Goal: Find specific page/section: Find specific page/section

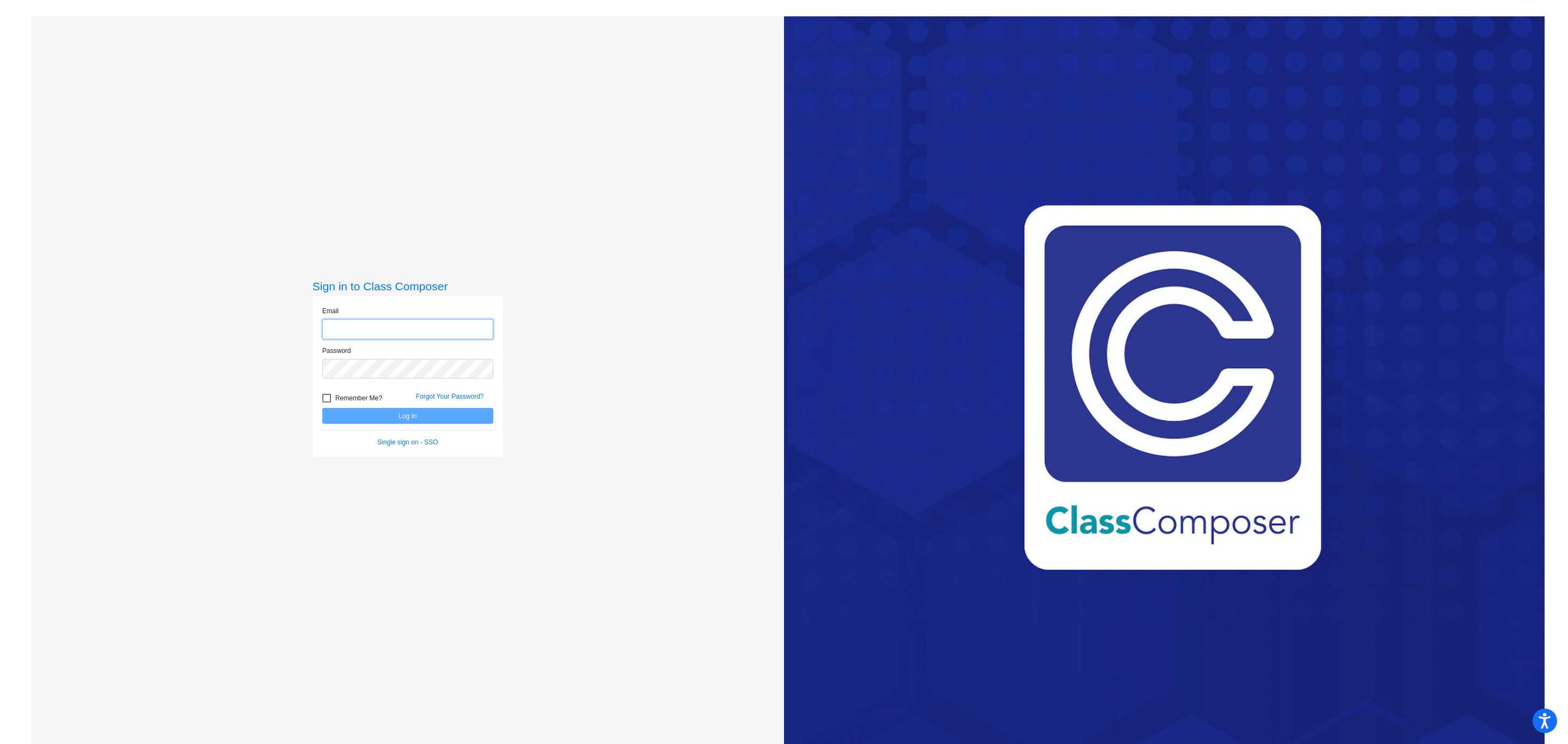
type input "[EMAIL_ADDRESS][DOMAIN_NAME]"
click at [390, 415] on button "Log In" at bounding box center [408, 415] width 171 height 16
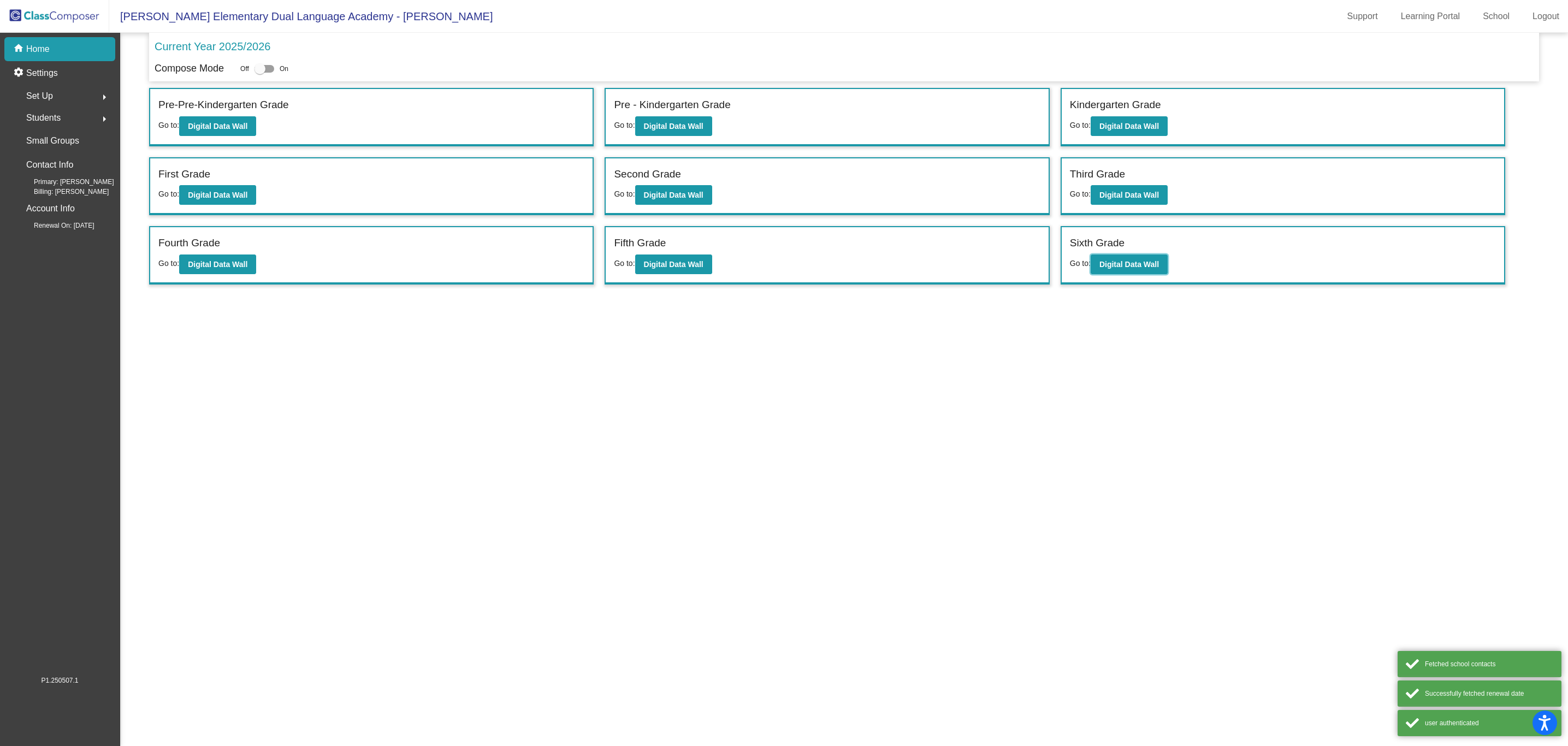
click at [1142, 266] on b "Digital Data Wall" at bounding box center [1129, 264] width 59 height 9
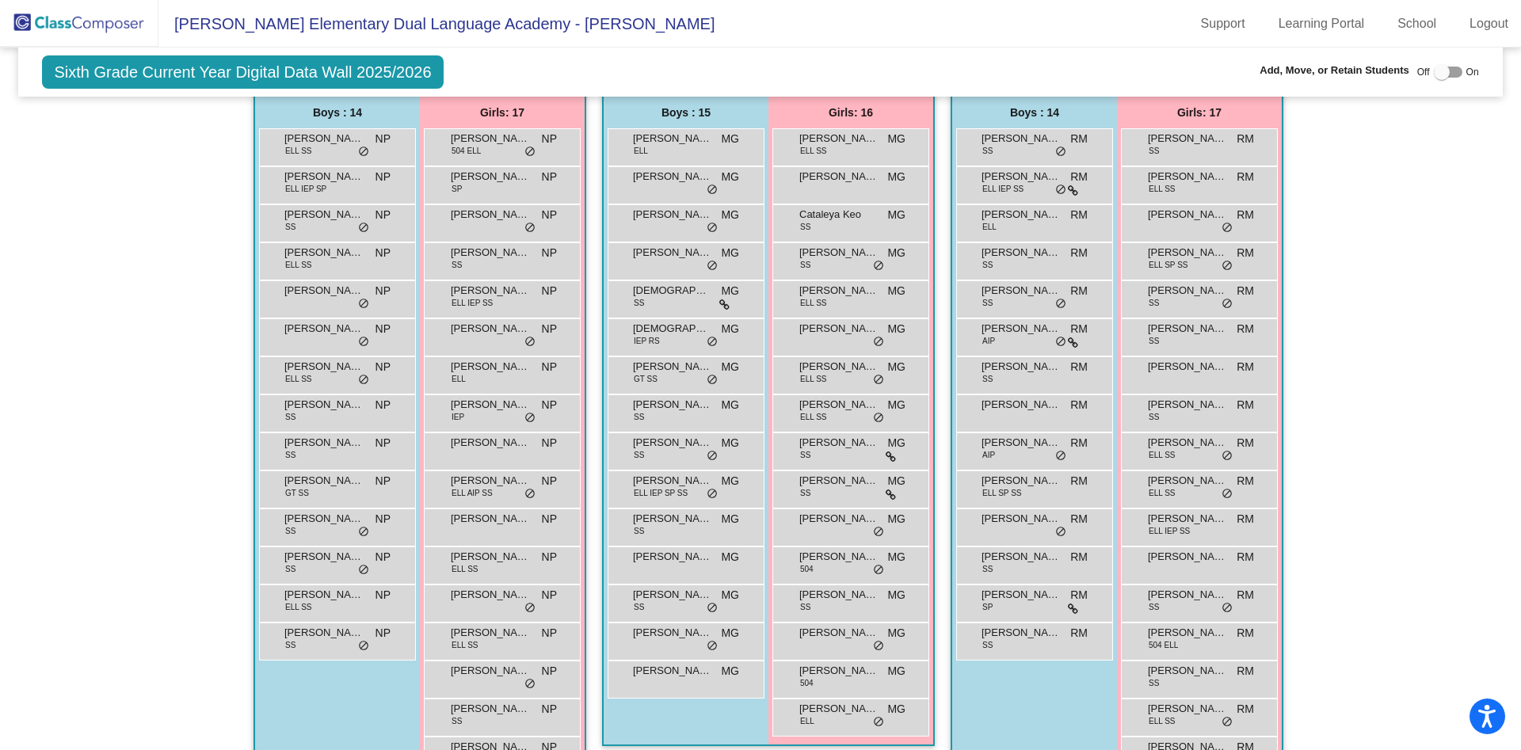
scroll to position [274, 0]
